Goal: Task Accomplishment & Management: Manage account settings

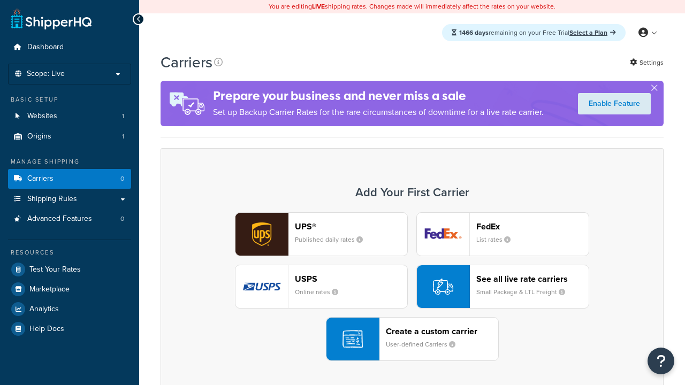
click at [412, 287] on div "UPS® Published daily rates FedEx List rates USPS Online rates See all live rate…" at bounding box center [412, 286] width 481 height 149
click at [533, 227] on header "FedEx" at bounding box center [532, 227] width 112 height 10
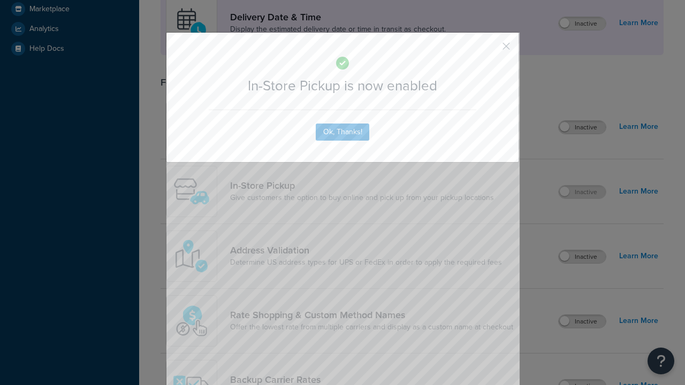
scroll to position [301, 0]
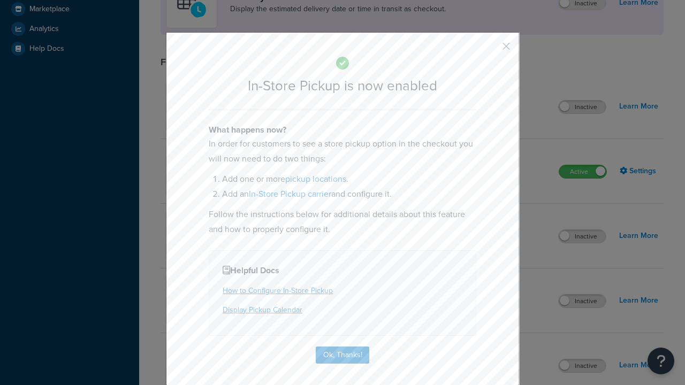
click at [490, 49] on button "button" at bounding box center [490, 50] width 3 height 3
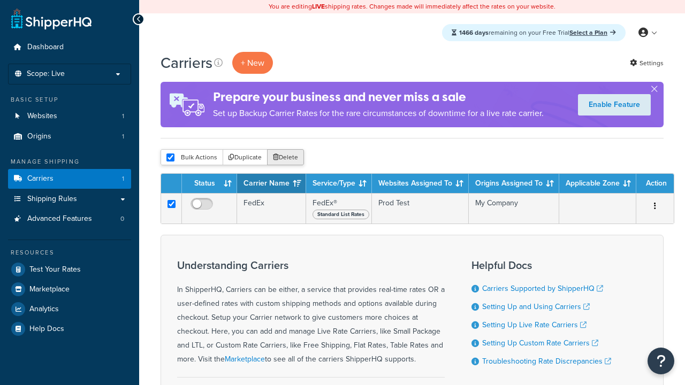
click at [285, 158] on button "Delete" at bounding box center [285, 157] width 37 height 16
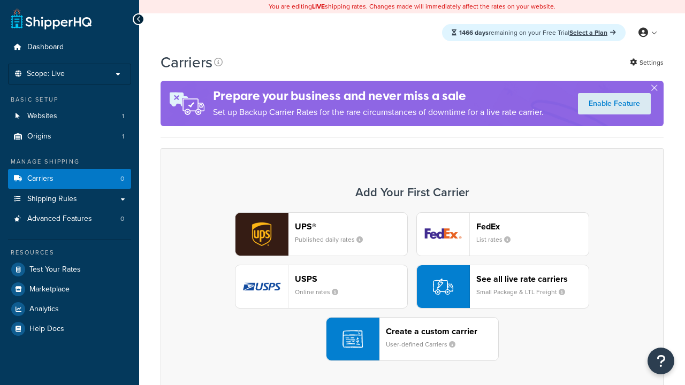
click at [412, 287] on div "UPS® Published daily rates FedEx List rates USPS Online rates See all live rate…" at bounding box center [412, 286] width 481 height 149
click at [412, 340] on div "Create a custom carrier User-defined Carriers" at bounding box center [442, 339] width 112 height 26
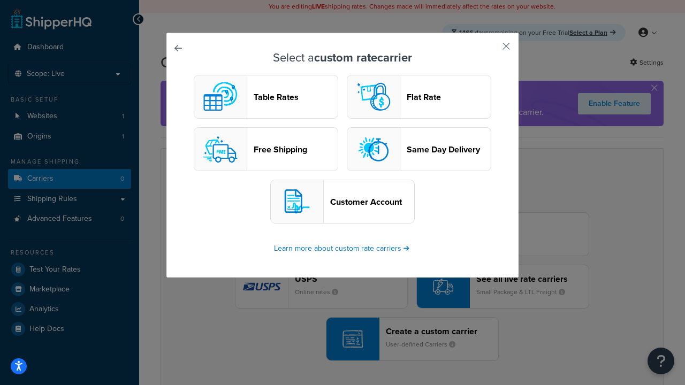
click at [266, 97] on header "Table Rates" at bounding box center [296, 97] width 84 height 10
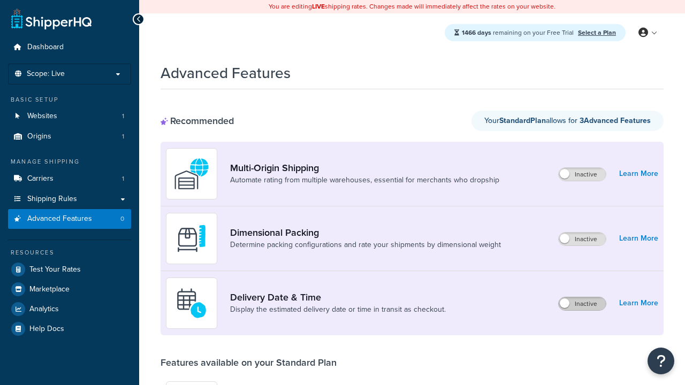
click at [583, 305] on label "Inactive" at bounding box center [582, 304] width 47 height 13
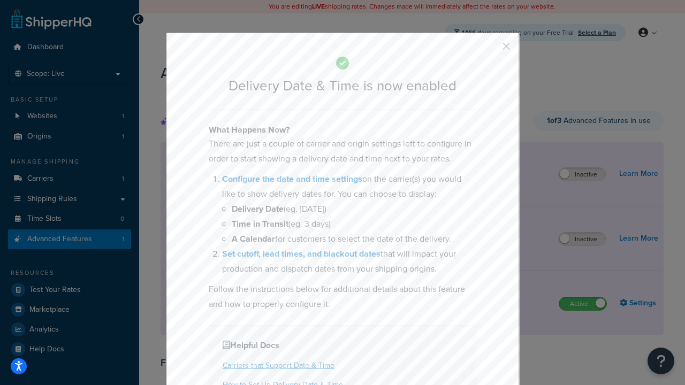
click at [490, 50] on button "button" at bounding box center [490, 50] width 3 height 3
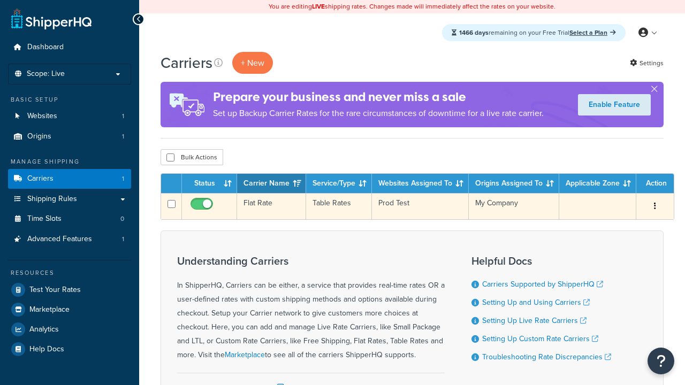
click at [271, 207] on td "Flat Rate" at bounding box center [271, 206] width 69 height 26
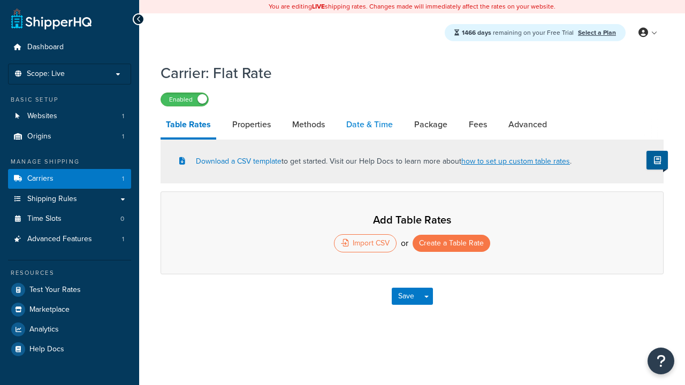
click at [370, 126] on link "Date & Time" at bounding box center [369, 125] width 57 height 26
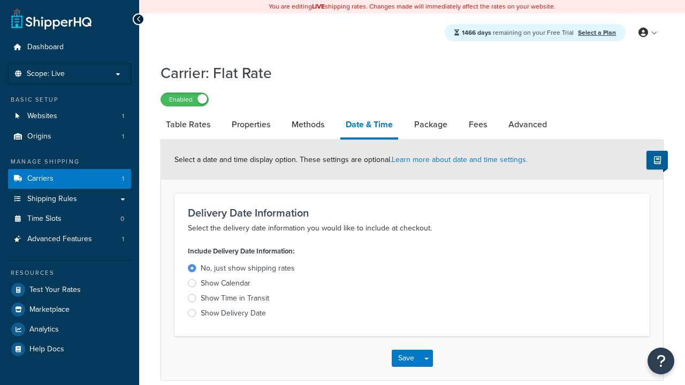
click at [234, 300] on div "Show Time in Transit" at bounding box center [235, 298] width 69 height 11
click at [0, 0] on input "Show Time in Transit" at bounding box center [0, 0] width 0 height 0
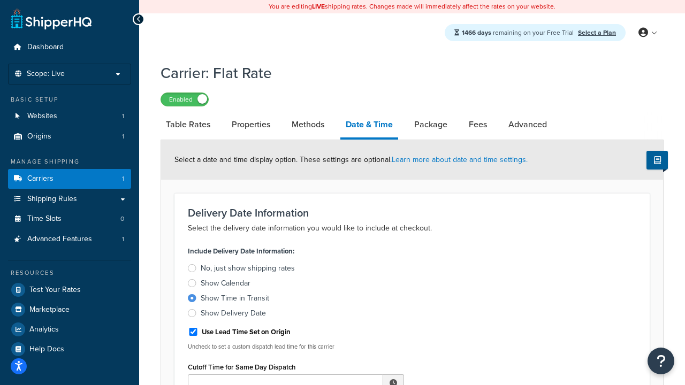
click at [234, 300] on div "Show Time in Transit" at bounding box center [235, 298] width 69 height 11
click at [0, 0] on input "Show Time in Transit" at bounding box center [0, 0] width 0 height 0
type input "11:00 AM"
type input "5"
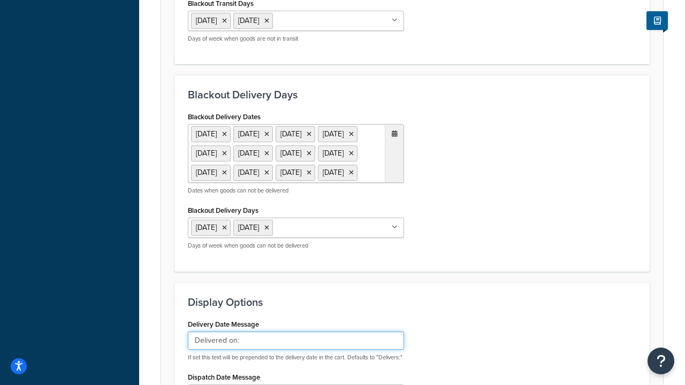
type input "Delivered on:"
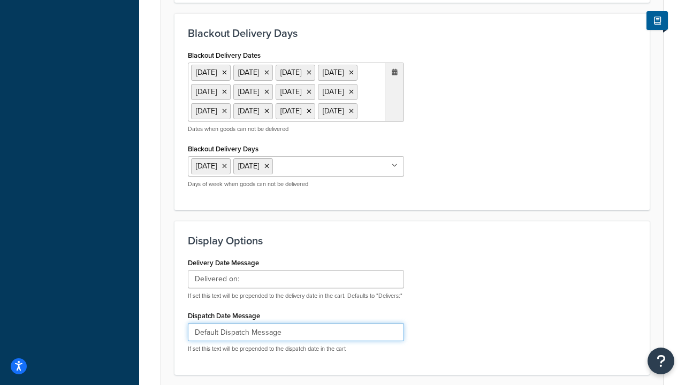
type input "Default Dispatch Message"
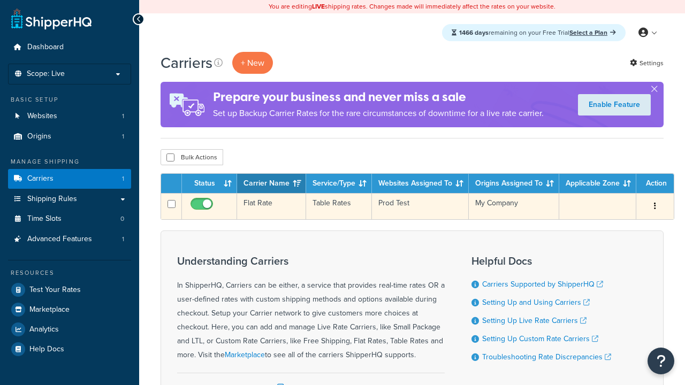
click at [271, 207] on td "Flat Rate" at bounding box center [271, 206] width 69 height 26
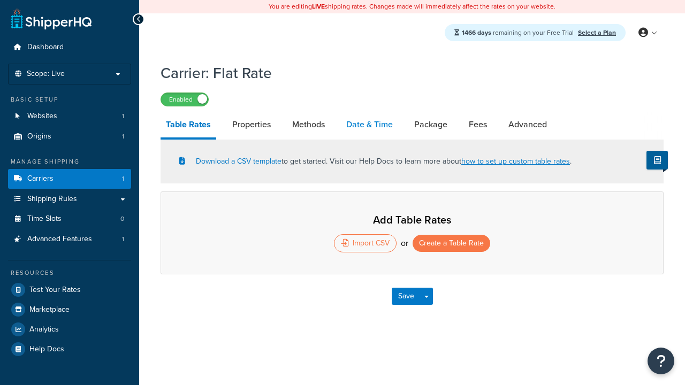
click at [370, 126] on link "Date & Time" at bounding box center [369, 125] width 57 height 26
